Goal: Task Accomplishment & Management: Complete application form

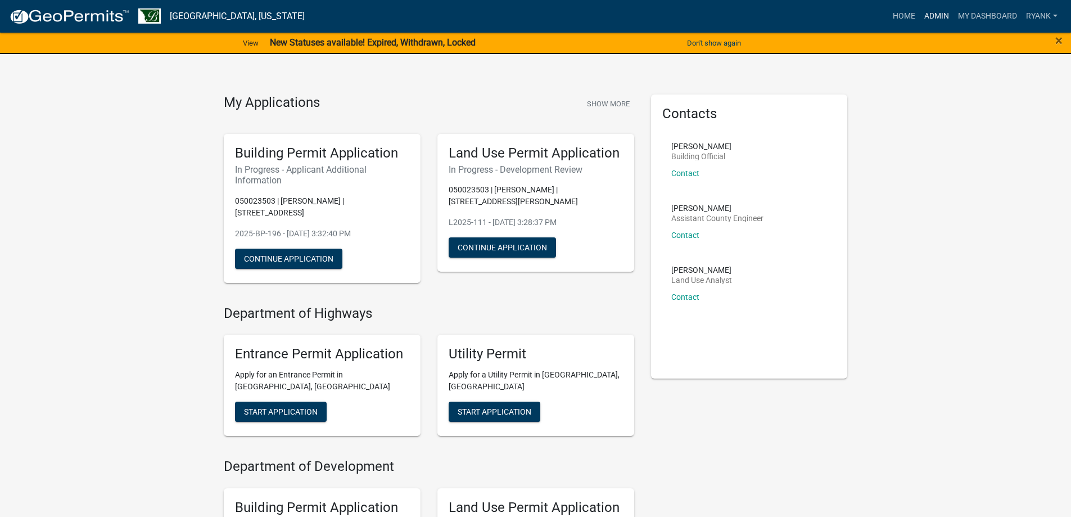
click at [927, 15] on link "Admin" at bounding box center [937, 16] width 34 height 21
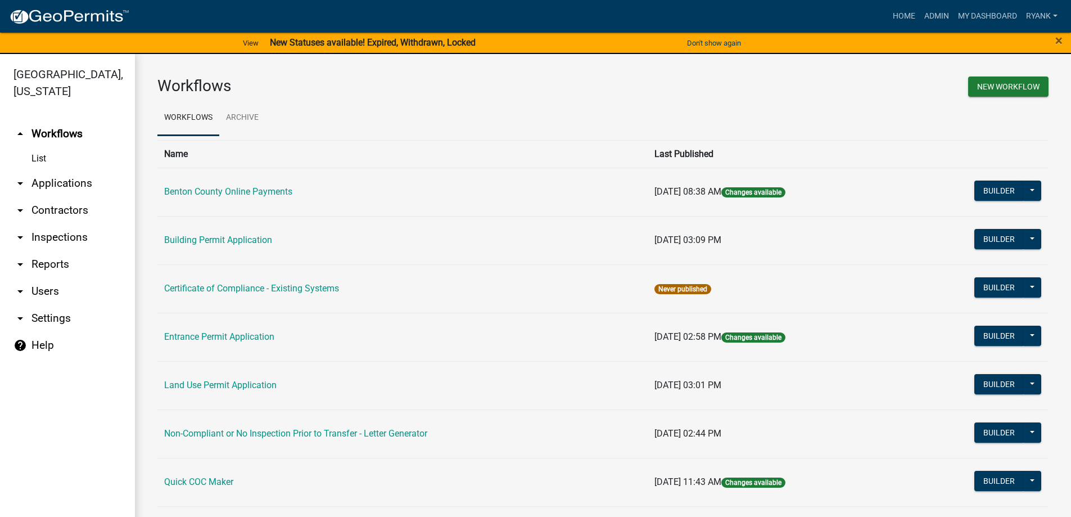
click at [58, 191] on link "arrow_drop_down Applications" at bounding box center [67, 183] width 135 height 27
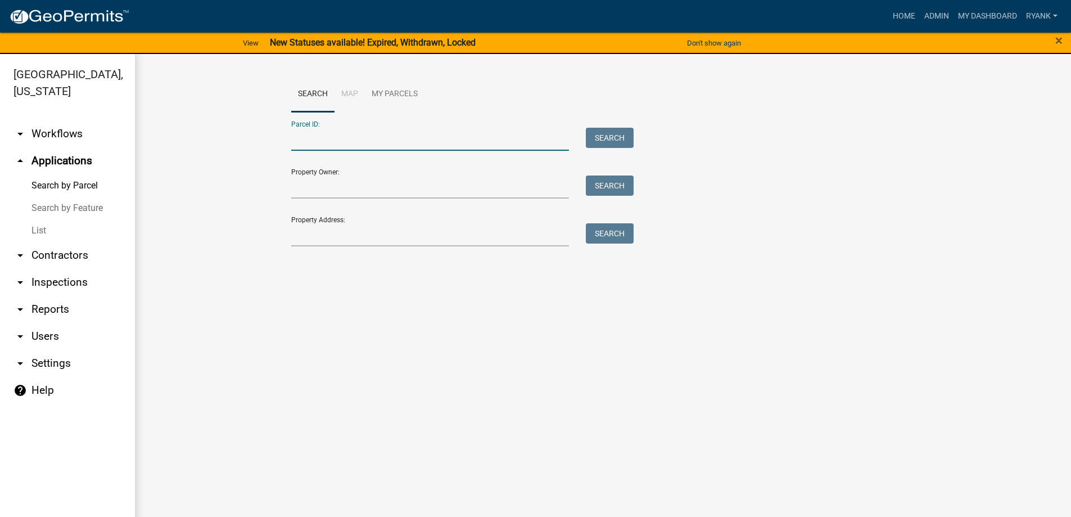
paste input "090017302"
type input "090017302"
click at [596, 134] on button "Search" at bounding box center [610, 138] width 48 height 20
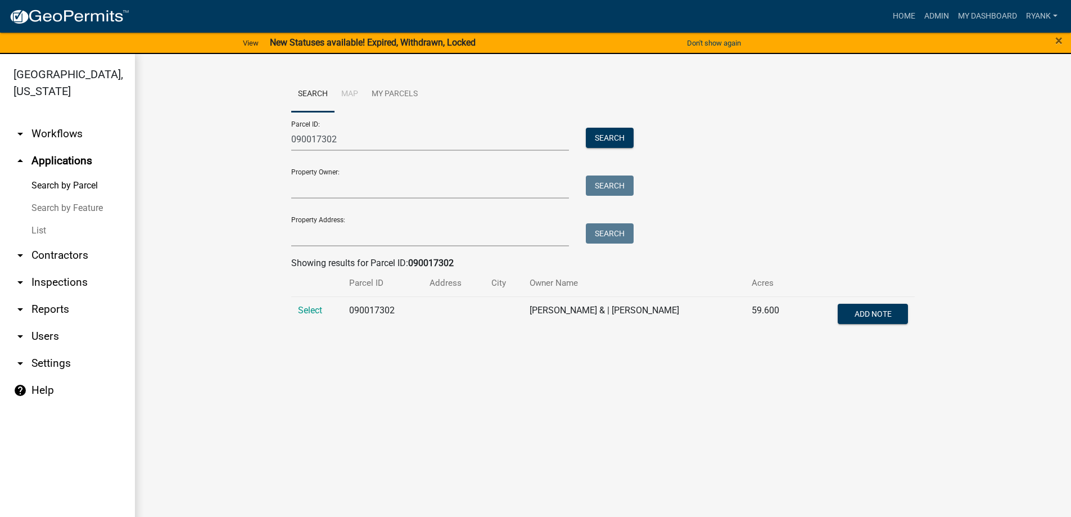
click at [315, 304] on td "Select" at bounding box center [316, 314] width 51 height 37
click at [303, 306] on span "Select" at bounding box center [310, 310] width 24 height 11
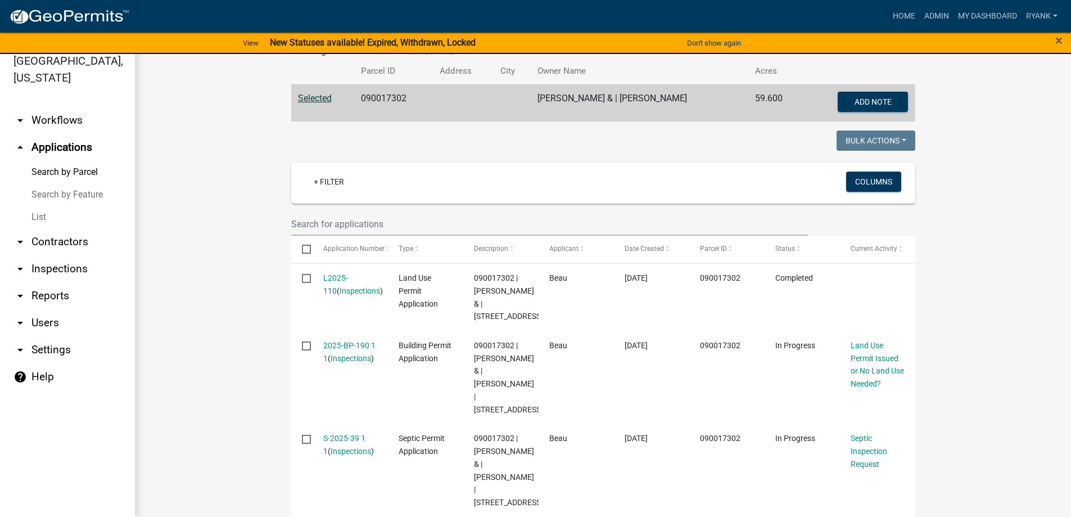
scroll to position [225, 0]
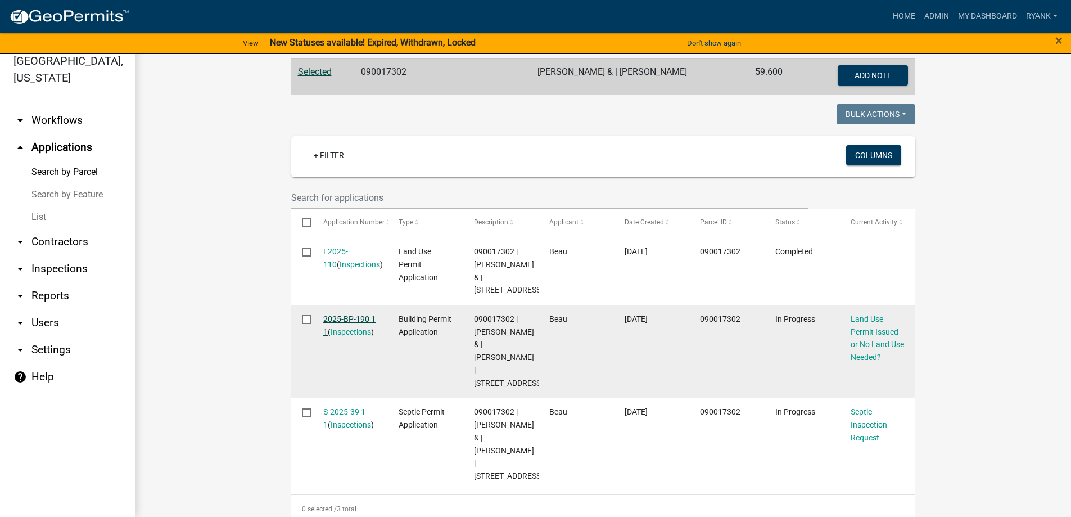
click at [336, 336] on link "2025-BP-190 1 1" at bounding box center [349, 325] width 52 height 22
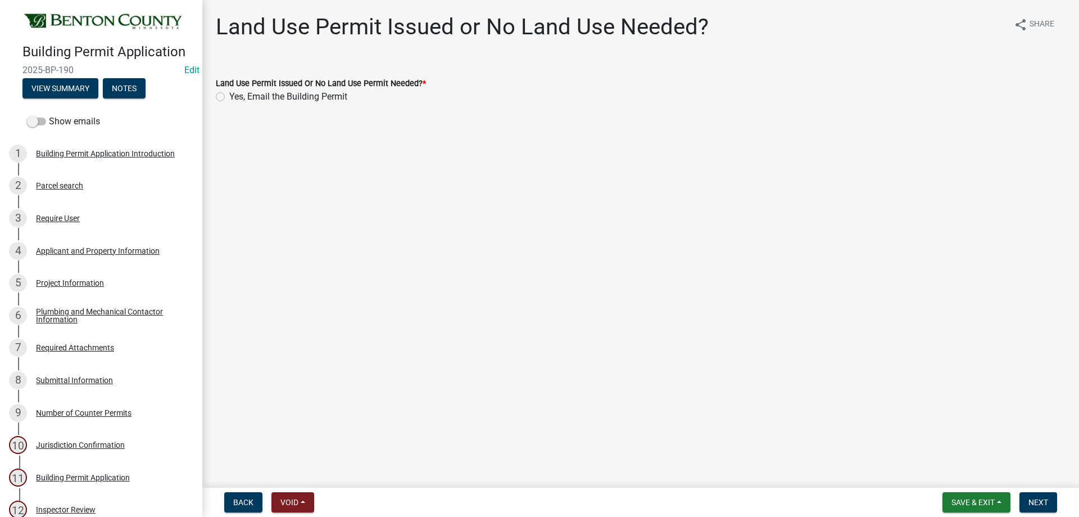
click at [229, 98] on label "Yes, Email the Building Permit" at bounding box center [288, 96] width 118 height 13
click at [229, 97] on input "Yes, Email the Building Permit" at bounding box center [232, 93] width 7 height 7
radio input "true"
click at [1046, 502] on span "Next" at bounding box center [1039, 502] width 20 height 9
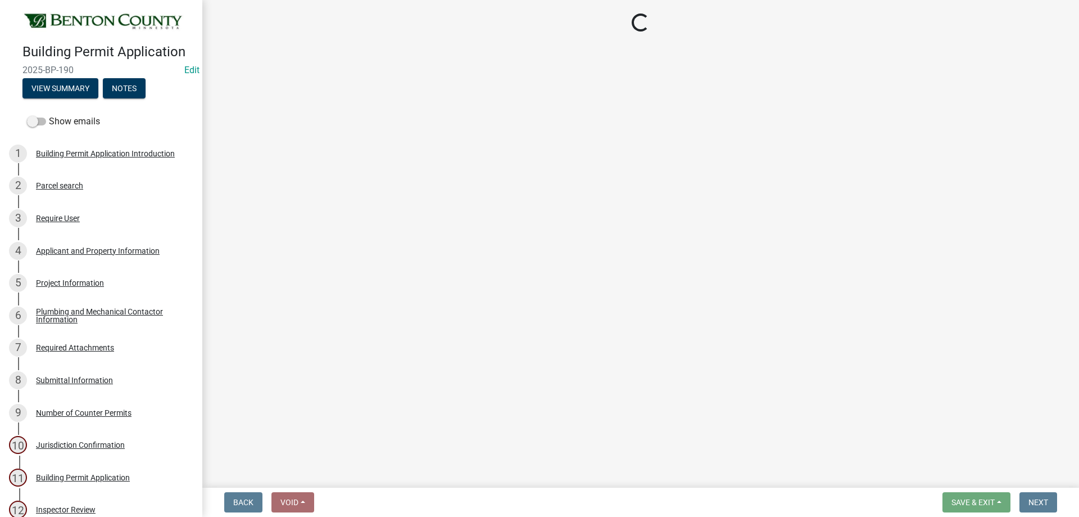
select select "17bfa135-5610-45df-8ce7-87530b7d86d4"
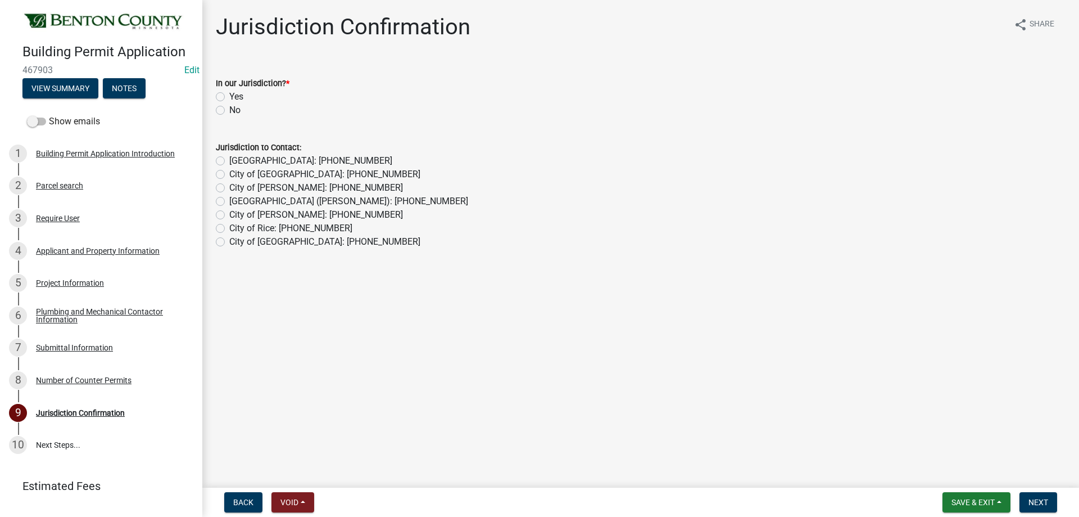
click at [229, 97] on label "Yes" at bounding box center [236, 96] width 14 height 13
click at [229, 97] on input "Yes" at bounding box center [232, 93] width 7 height 7
radio input "true"
click at [1044, 501] on span "Next" at bounding box center [1039, 502] width 20 height 9
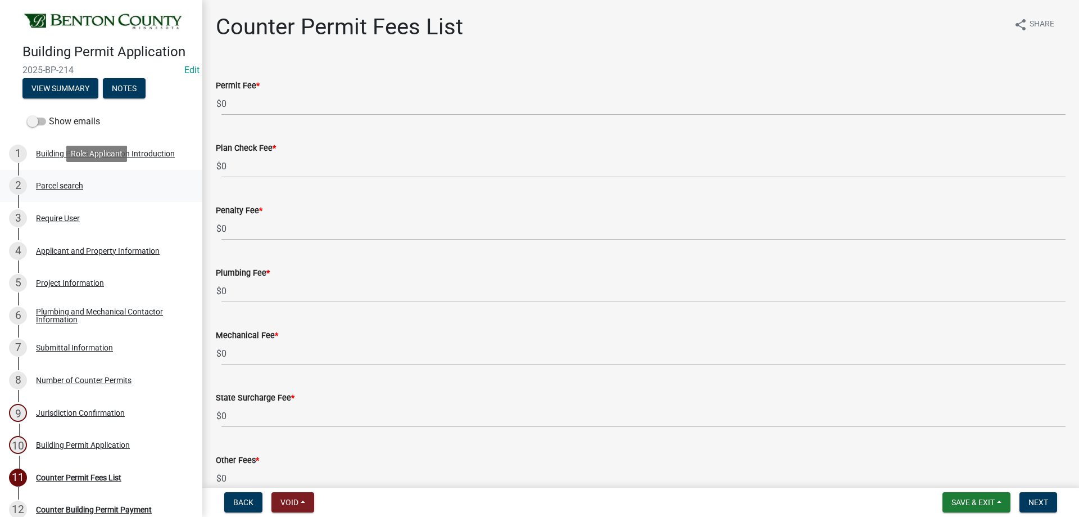
click at [53, 182] on div "Parcel search" at bounding box center [59, 186] width 47 height 8
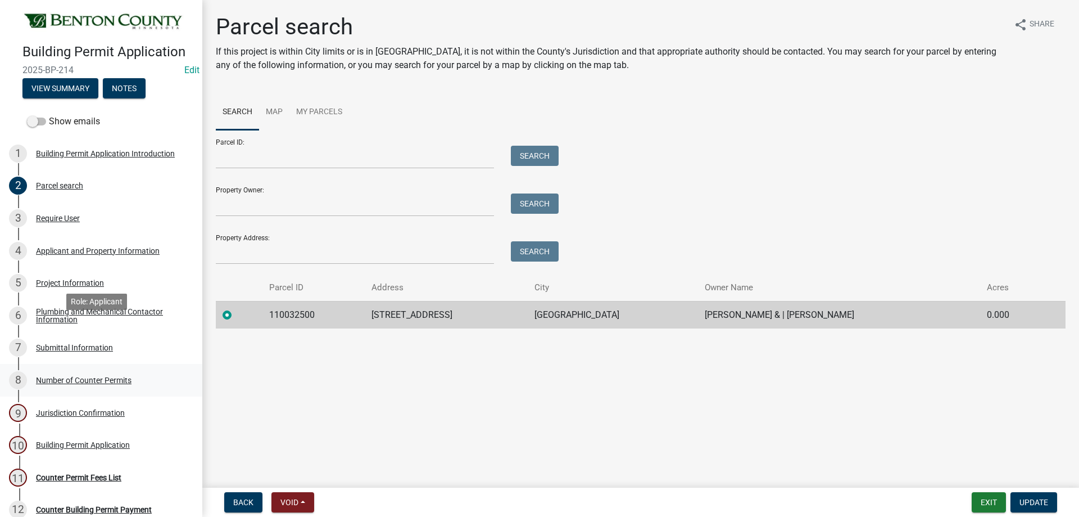
scroll to position [169, 0]
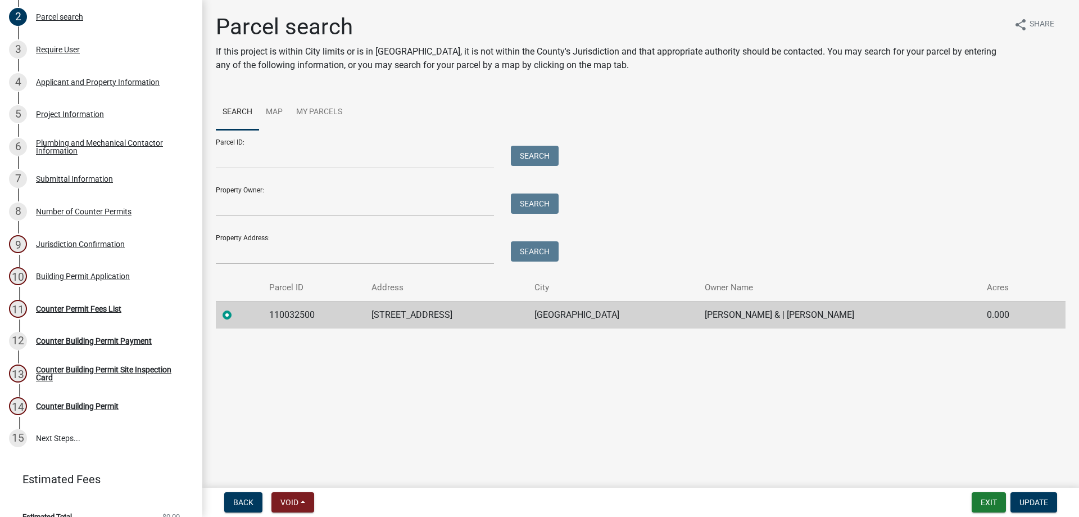
click at [94, 212] on div "Number of Counter Permits" at bounding box center [84, 211] width 96 height 8
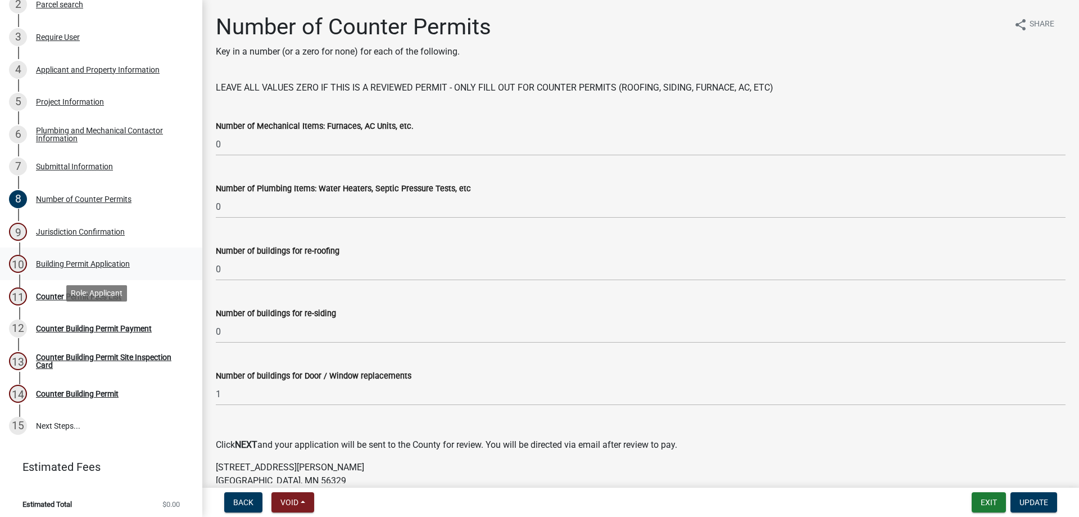
scroll to position [184, 0]
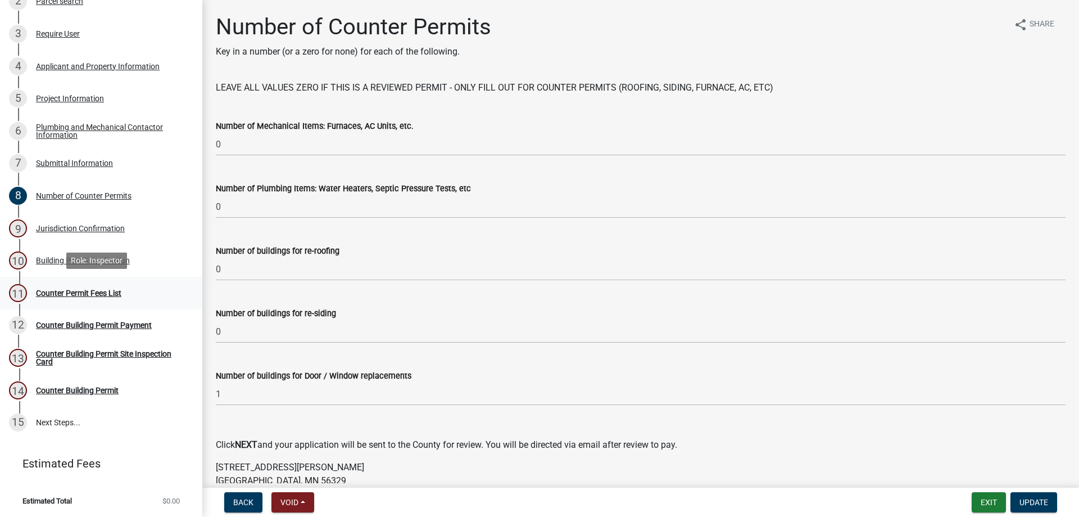
click at [94, 293] on div "Counter Permit Fees List" at bounding box center [78, 293] width 85 height 8
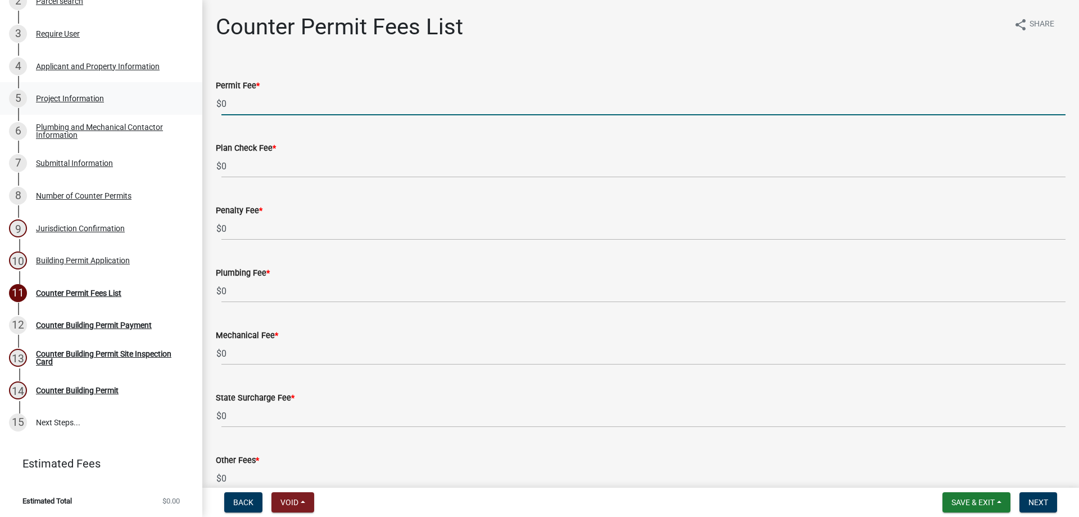
drag, startPoint x: 257, startPoint y: 107, endPoint x: 188, endPoint y: 96, distance: 69.5
click at [188, 98] on div "Building Permit Application 2025-BP-214 Edit View Summary Notes Show emails 1 B…" at bounding box center [539, 258] width 1079 height 517
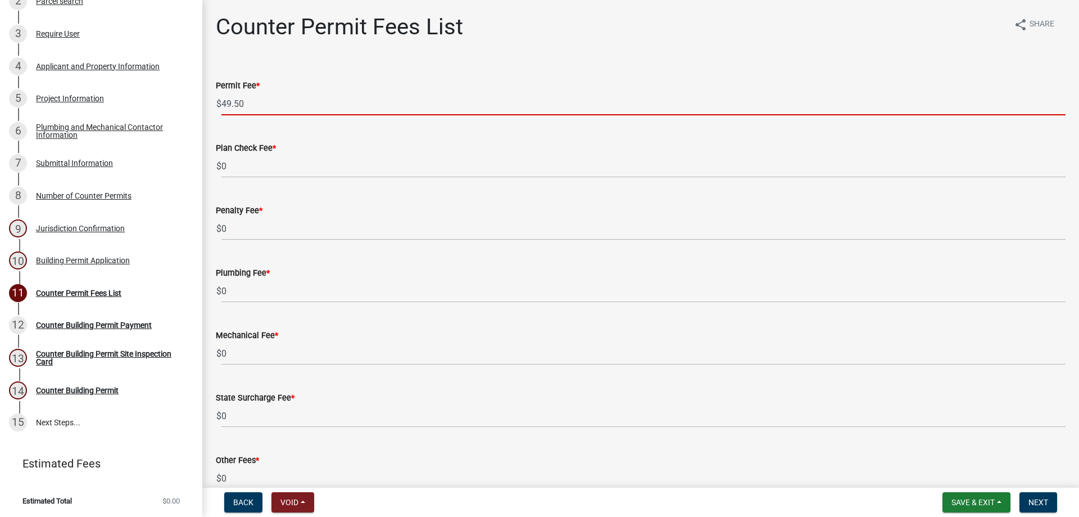
type input "49.50"
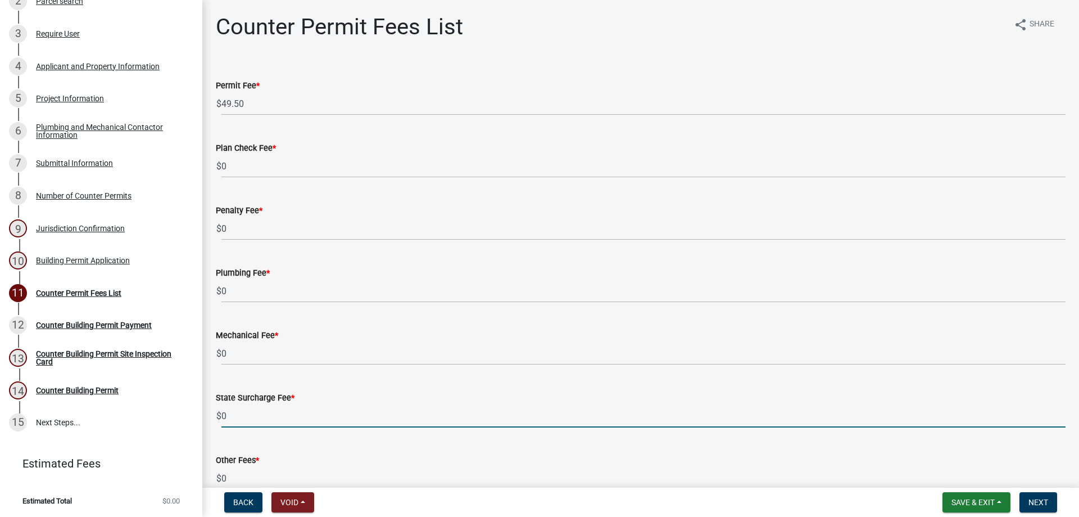
drag, startPoint x: 236, startPoint y: 420, endPoint x: 202, endPoint y: 409, distance: 34.8
click at [201, 412] on div "Building Permit Application 2025-BP-214 Edit View Summary Notes Show emails 1 B…" at bounding box center [539, 258] width 1079 height 517
type input "1.00"
drag, startPoint x: 387, startPoint y: 445, endPoint x: 815, endPoint y: 488, distance: 430.0
click at [391, 442] on div "Other Fees * $ 0" at bounding box center [641, 463] width 850 height 52
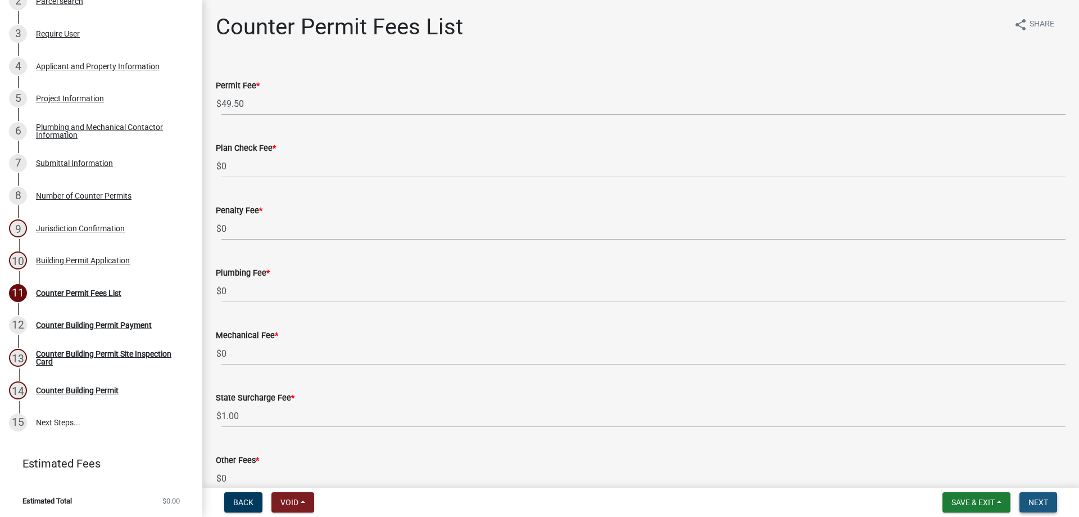
click at [1041, 506] on span "Next" at bounding box center [1039, 502] width 20 height 9
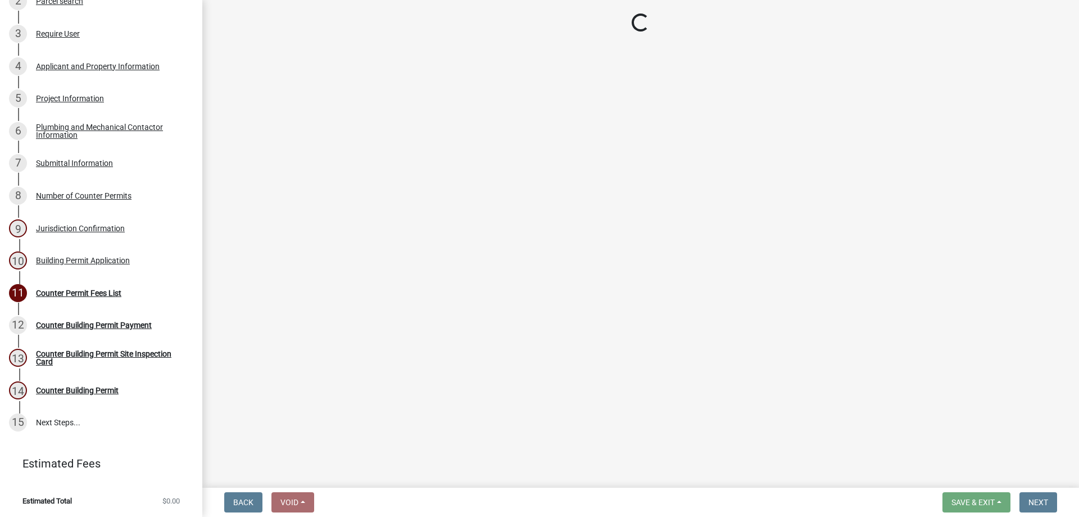
select select "3: 3"
